Goal: Obtain resource: Download file/media

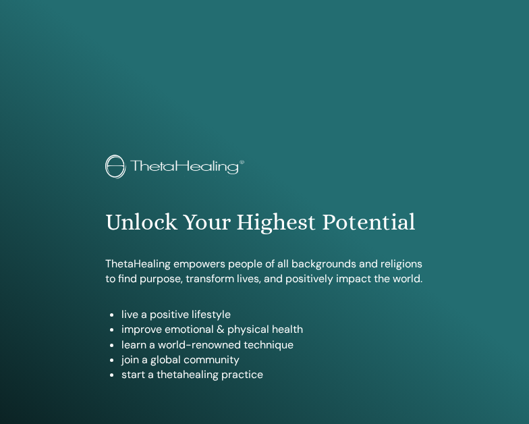
scroll to position [735, 0]
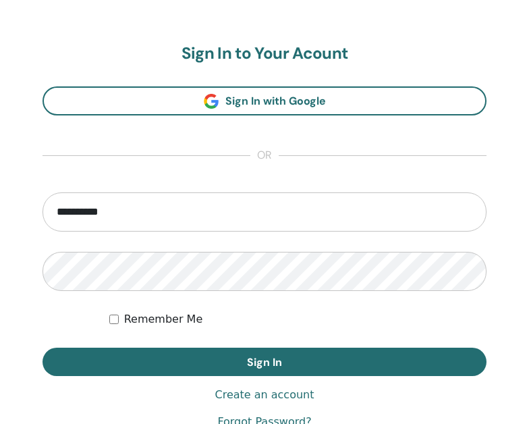
click at [56, 217] on input "**********" at bounding box center [264, 211] width 444 height 39
click at [125, 213] on input "**********" at bounding box center [264, 211] width 444 height 39
click at [132, 216] on input "**********" at bounding box center [264, 211] width 444 height 39
type input "*"
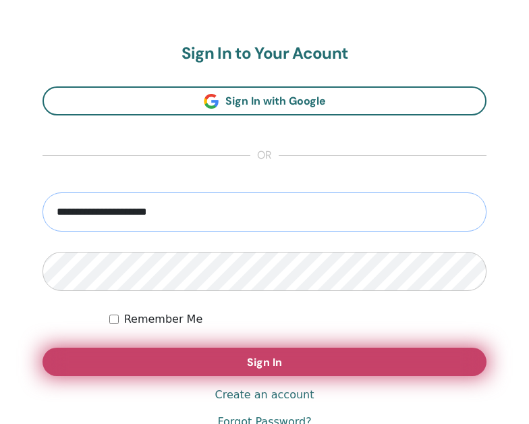
type input "**********"
click at [177, 354] on button "Sign In" at bounding box center [264, 361] width 444 height 28
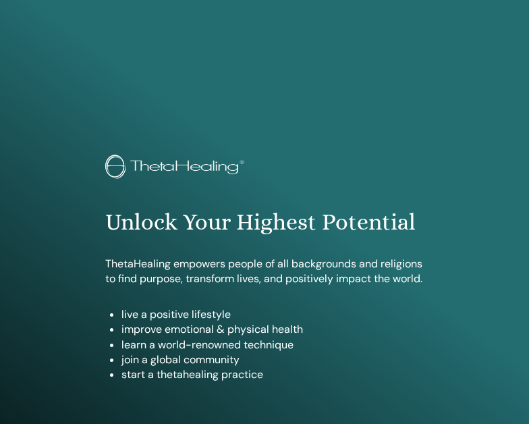
scroll to position [809, 0]
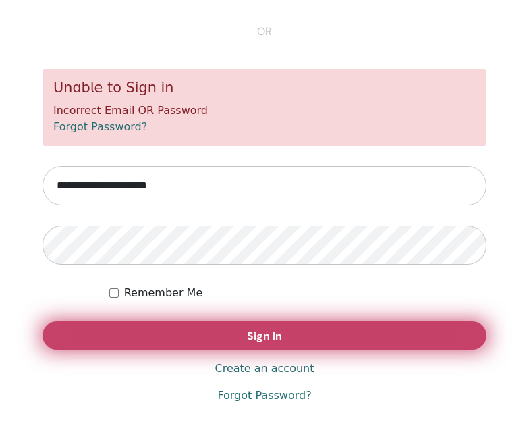
click at [237, 333] on button "Sign In" at bounding box center [264, 335] width 444 height 28
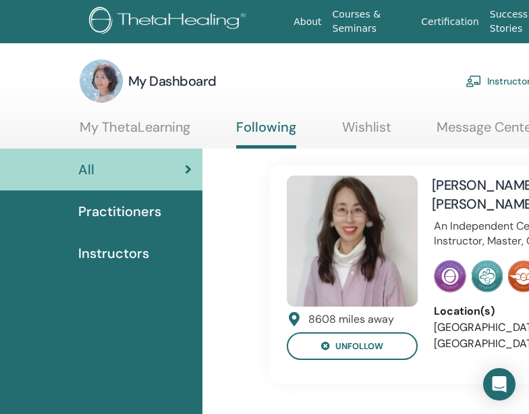
click at [110, 253] on span "Instructors" at bounding box center [113, 253] width 71 height 20
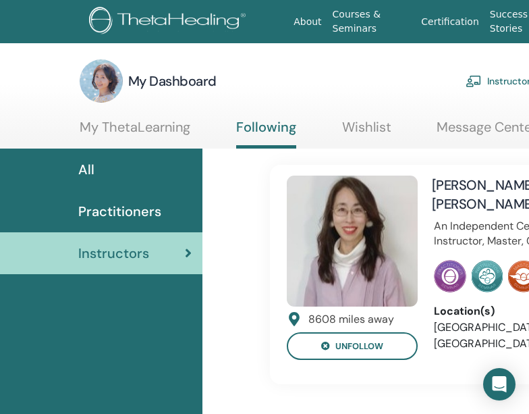
click at [109, 212] on span "Practitioners" at bounding box center [119, 211] width 83 height 20
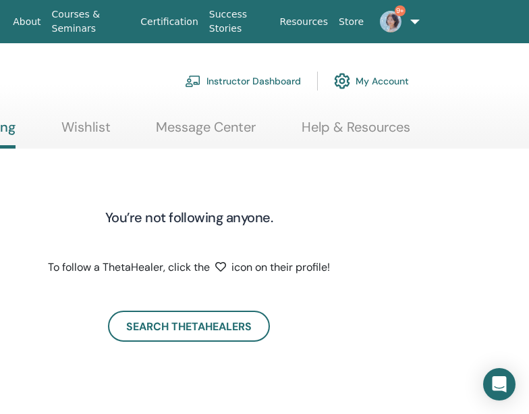
scroll to position [0, 281]
click at [227, 82] on link "Instructor Dashboard" at bounding box center [243, 81] width 116 height 30
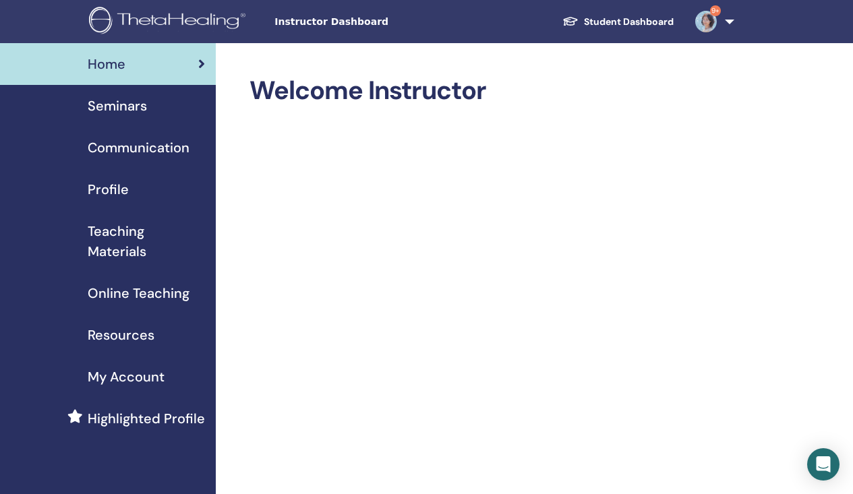
scroll to position [3, 0]
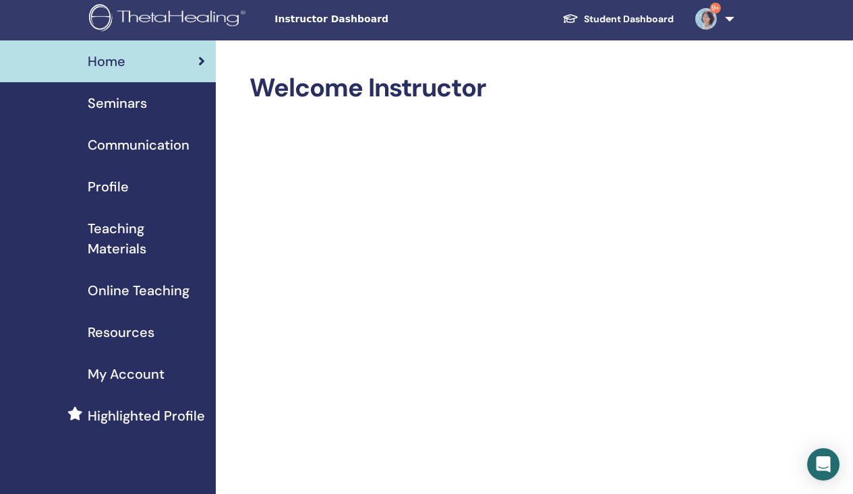
click at [528, 18] on link "9+" at bounding box center [712, 18] width 55 height 43
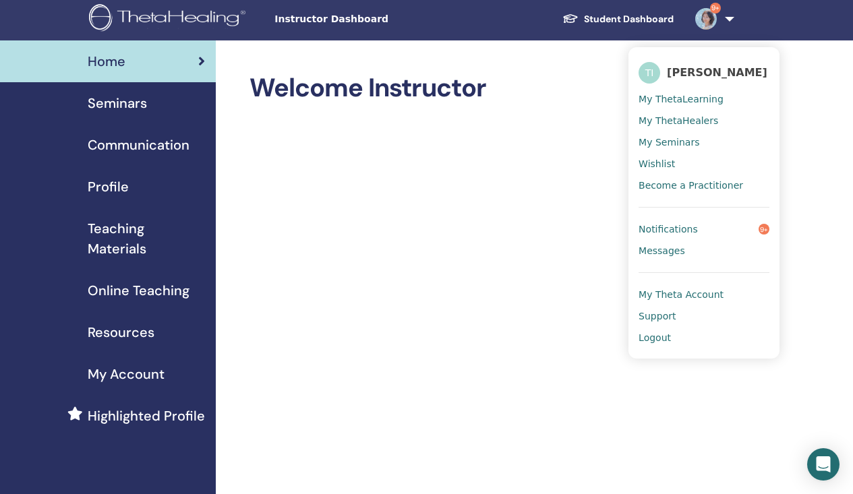
scroll to position [0, 0]
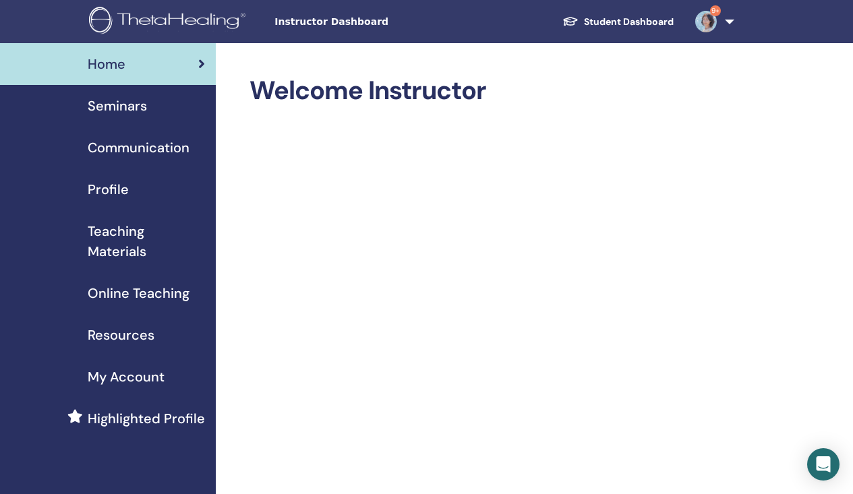
click at [132, 250] on span "Teaching Materials" at bounding box center [146, 241] width 117 height 40
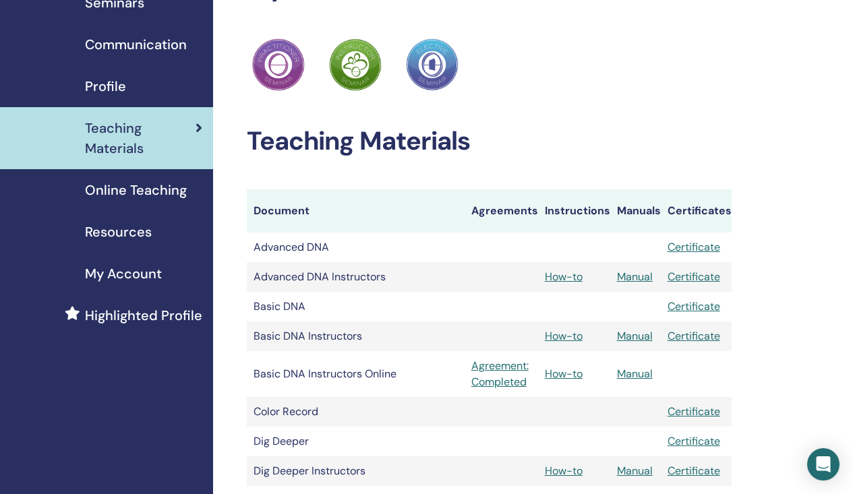
scroll to position [110, 1]
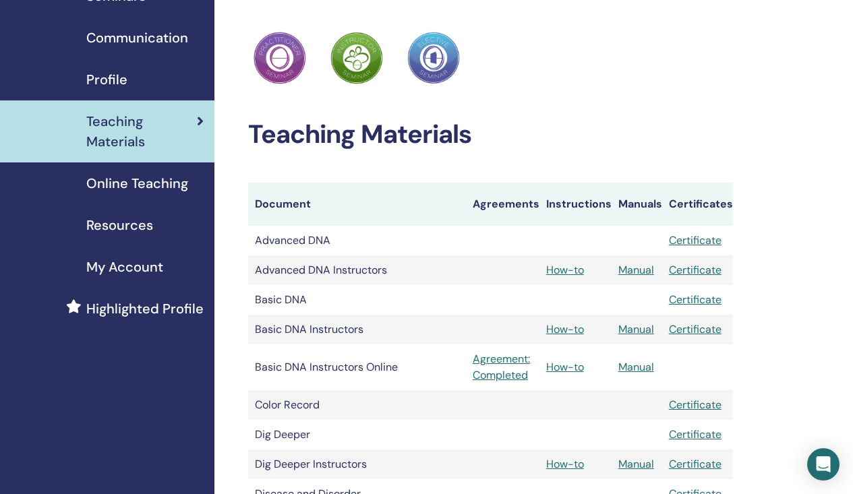
click at [571, 266] on link "How-to" at bounding box center [565, 270] width 38 height 14
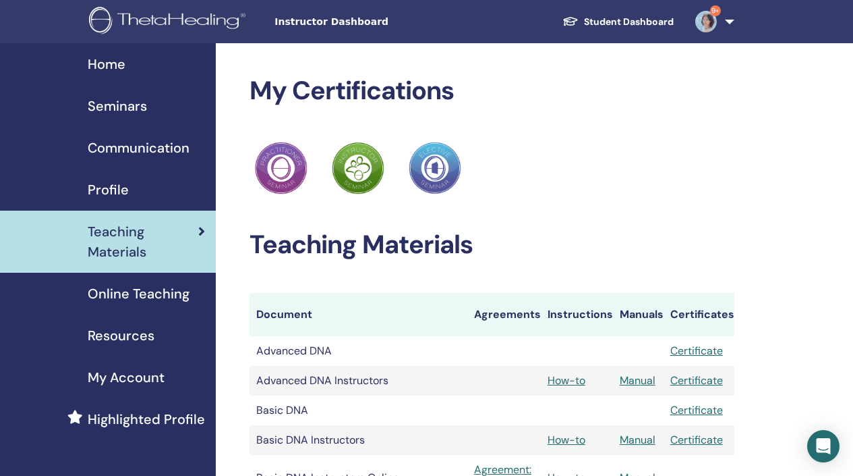
scroll to position [110, 1]
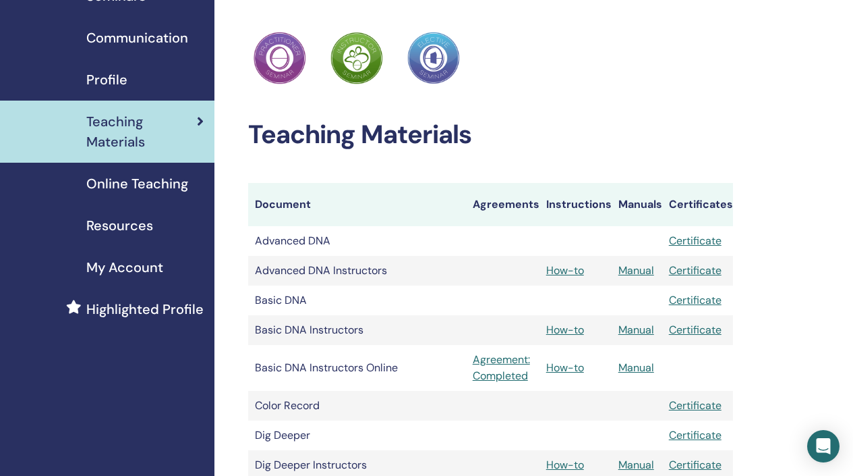
click at [647, 269] on link "Manual" at bounding box center [637, 270] width 36 height 14
click at [692, 266] on link "Certificate" at bounding box center [695, 270] width 53 height 14
click at [642, 266] on link "Manual" at bounding box center [637, 270] width 36 height 14
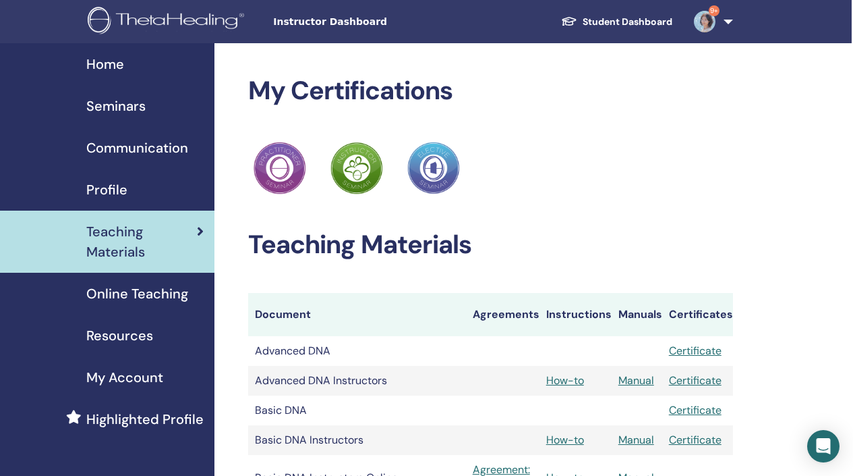
scroll to position [0, 1]
click at [130, 370] on span "My Account" at bounding box center [124, 377] width 77 height 20
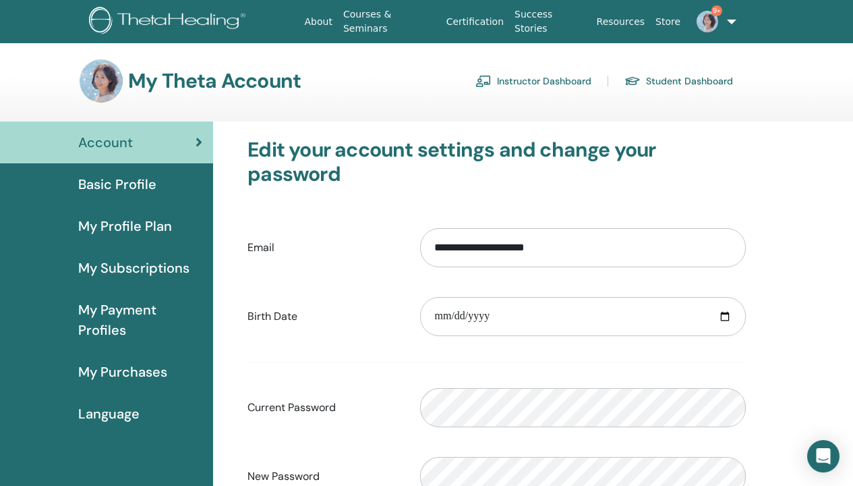
click at [105, 85] on img at bounding box center [101, 80] width 43 height 43
click at [704, 19] on img at bounding box center [708, 22] width 22 height 22
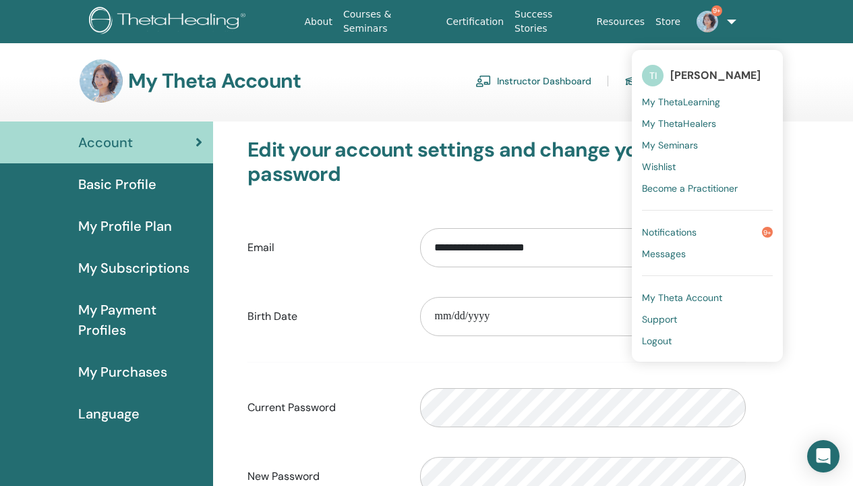
click at [794, 21] on div "About Courses & Seminars Certification Success Stories Resources Store 9+ TI [P…" at bounding box center [426, 21] width 772 height 43
